Goal: Information Seeking & Learning: Learn about a topic

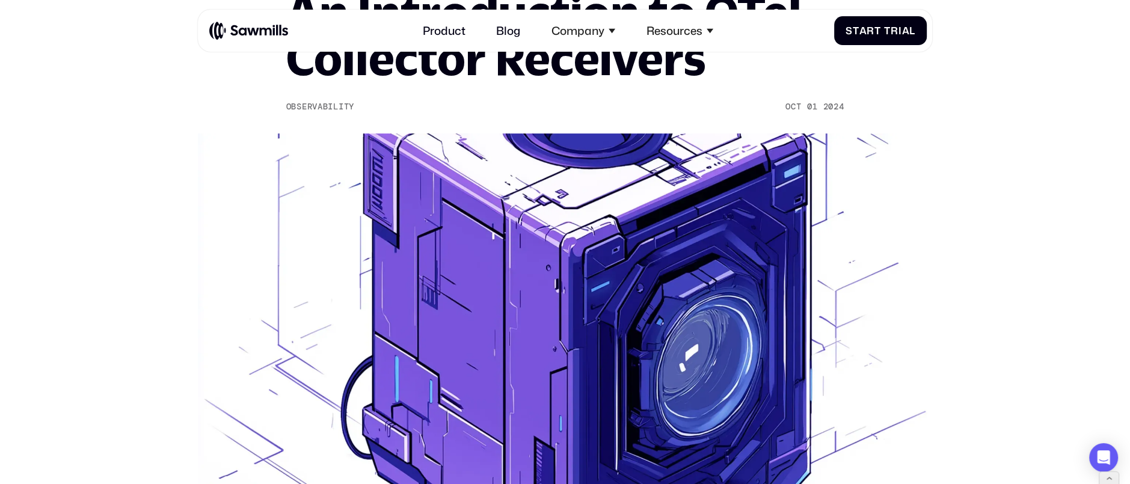
scroll to position [169, 0]
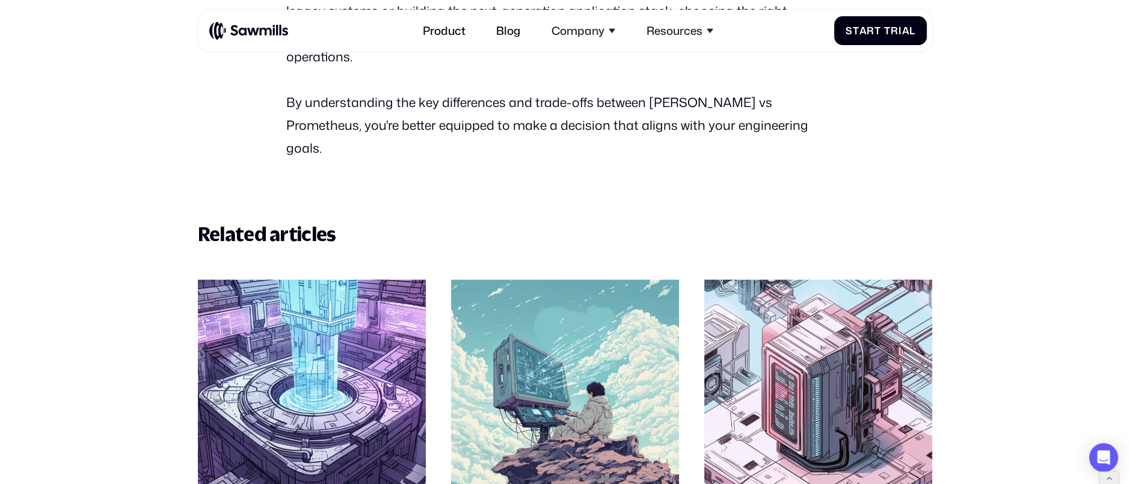
scroll to position [5284, 0]
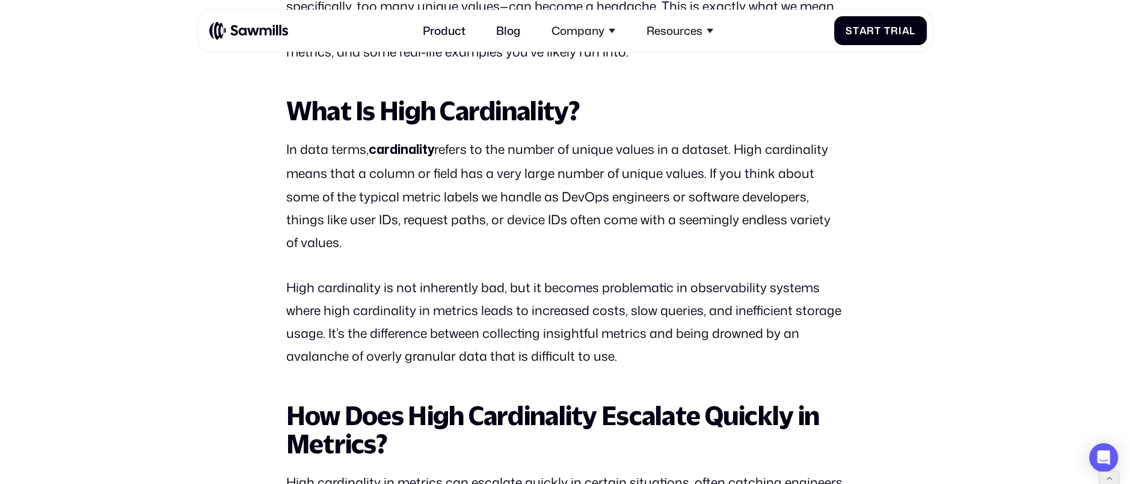
scroll to position [788, 0]
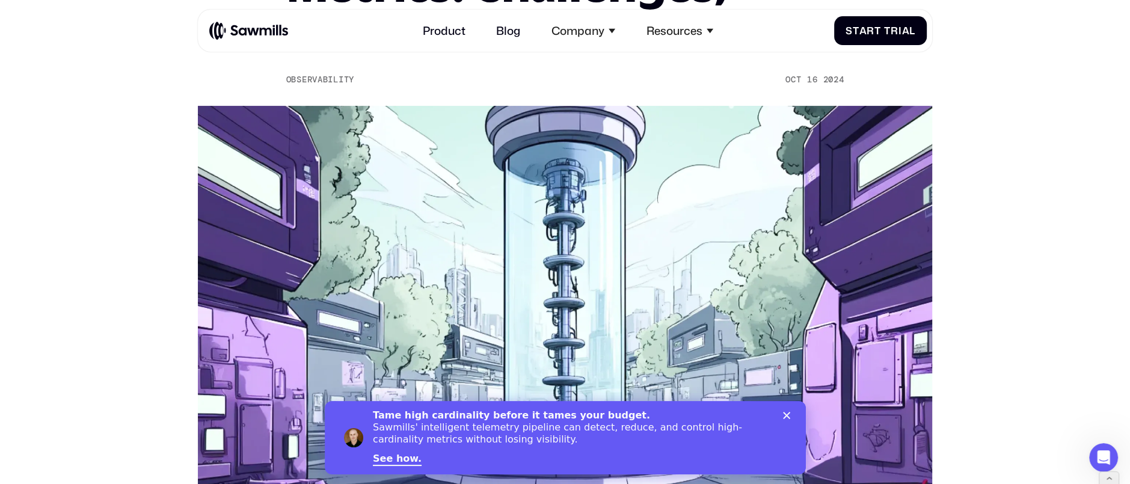
scroll to position [281, 0]
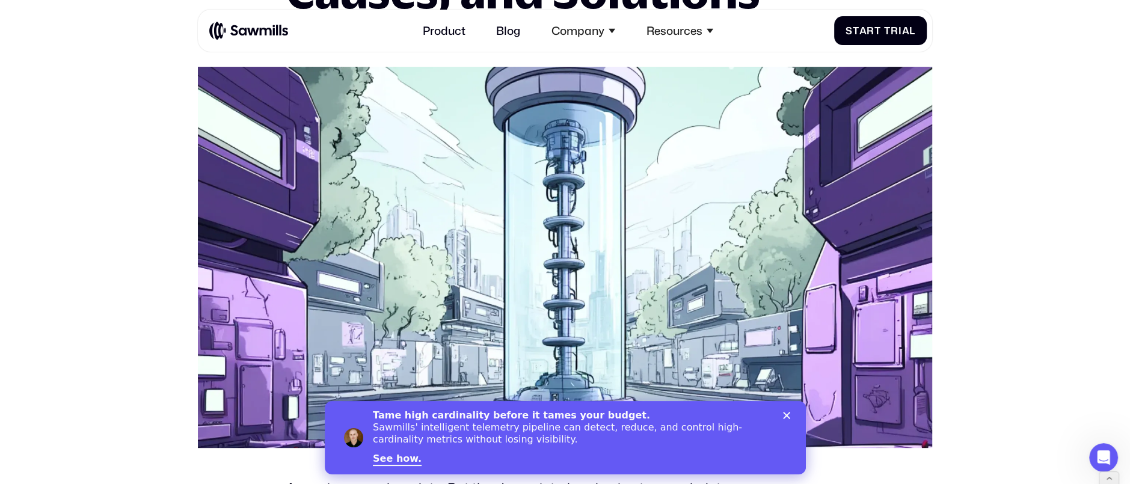
click at [786, 412] on icon "Close" at bounding box center [785, 415] width 7 height 7
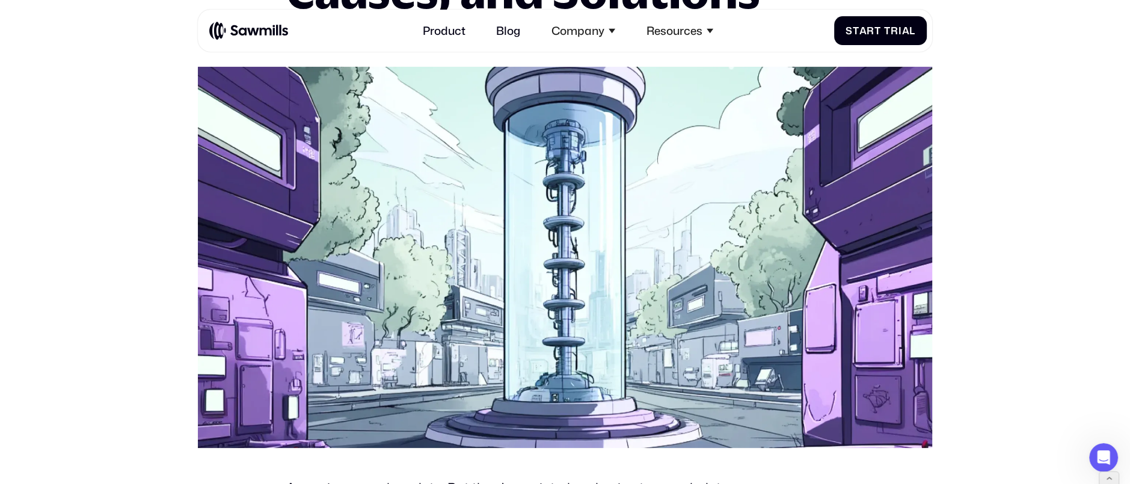
scroll to position [230, 0]
